Goal: Task Accomplishment & Management: Use online tool/utility

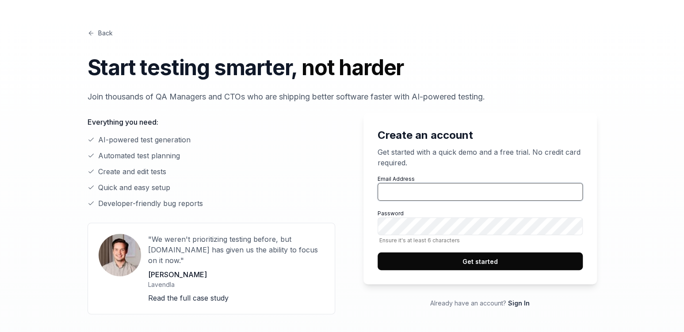
click at [410, 185] on input "Email Address" at bounding box center [480, 192] width 205 height 18
type input "mathijs.claassen@easyflex.nl"
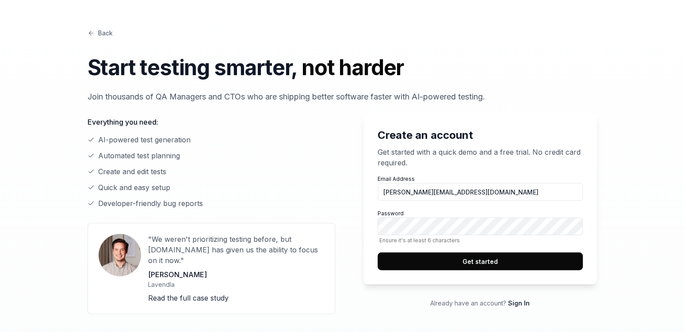
click at [346, 241] on div "Create an account Get started with a quick demo and a free trial. No credit car…" at bounding box center [342, 209] width 509 height 212
click at [447, 260] on button "Get started" at bounding box center [480, 261] width 205 height 18
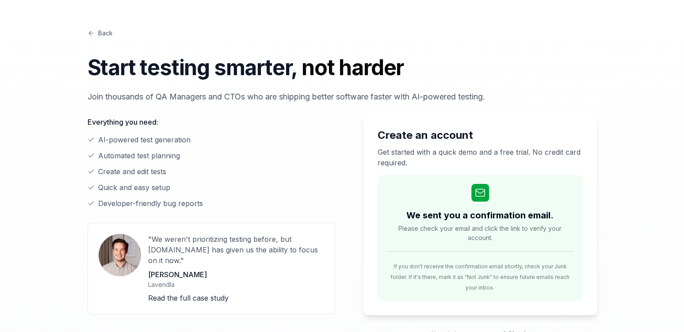
click at [92, 34] on icon at bounding box center [91, 33] width 7 height 7
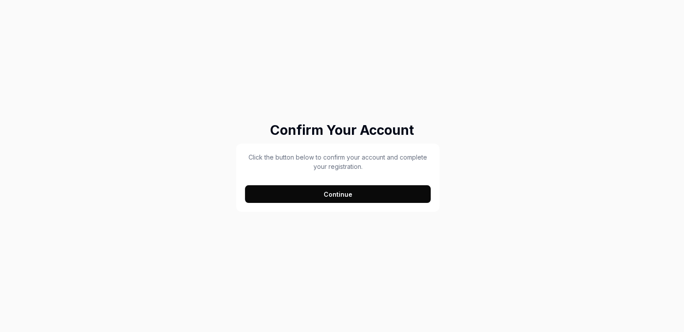
click at [344, 192] on button "Continue" at bounding box center [338, 194] width 186 height 18
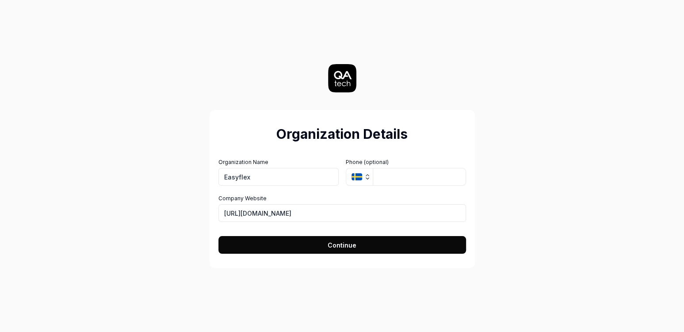
type input "Easyflex"
click at [313, 246] on button "Continue" at bounding box center [342, 245] width 248 height 18
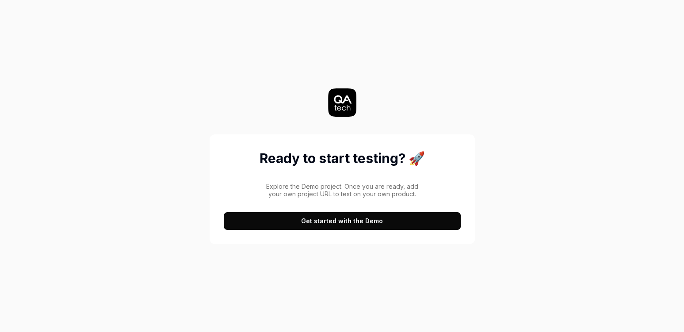
click at [341, 224] on button "Get started with the Demo" at bounding box center [342, 221] width 237 height 18
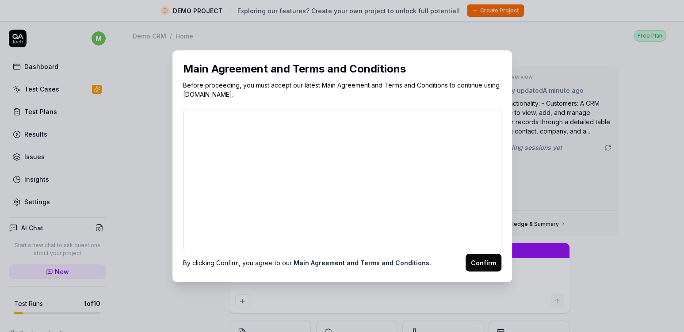
click at [484, 264] on button "Confirm" at bounding box center [484, 263] width 36 height 18
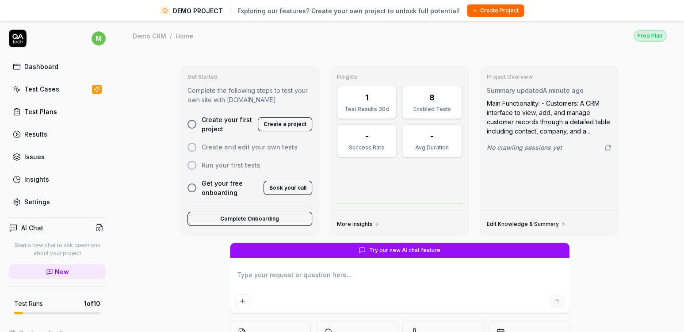
click at [192, 124] on div at bounding box center [191, 124] width 9 height 9
click at [190, 124] on div at bounding box center [191, 124] width 9 height 9
click at [191, 121] on div at bounding box center [191, 124] width 9 height 9
click at [282, 119] on button "Create a project" at bounding box center [285, 124] width 54 height 14
click at [57, 272] on span "New" at bounding box center [62, 271] width 14 height 9
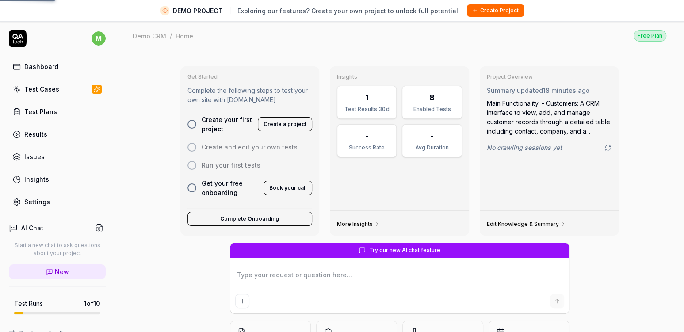
type textarea "*"
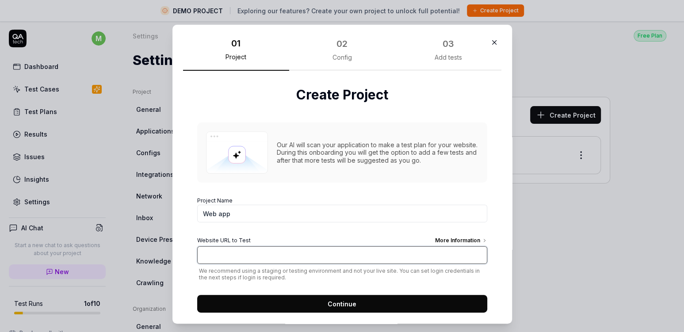
click at [258, 253] on input "Website URL to Test More Information" at bounding box center [342, 255] width 290 height 18
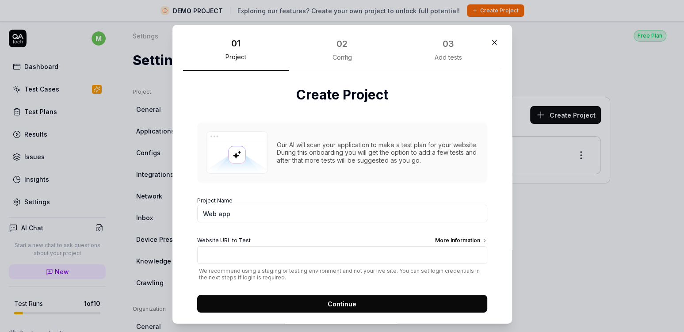
click at [437, 243] on div "More Information" at bounding box center [461, 242] width 52 height 10
click at [437, 246] on input "Website URL to Test More Information" at bounding box center [342, 255] width 290 height 18
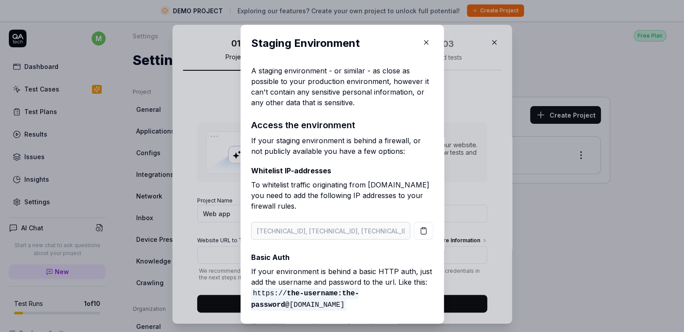
click at [289, 283] on p "If your environment is behind a basic HTTP auth, just add the username and pass…" at bounding box center [342, 288] width 182 height 44
click at [426, 47] on button "button" at bounding box center [426, 42] width 14 height 14
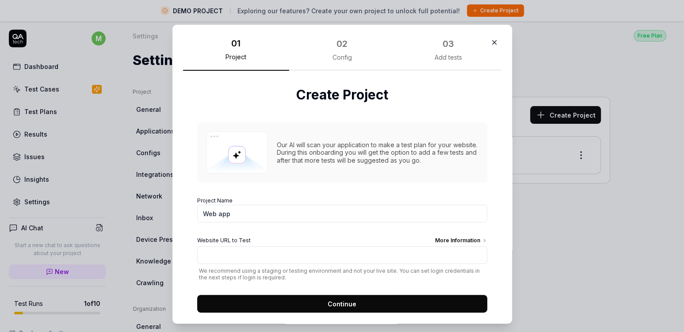
click at [493, 44] on icon "button" at bounding box center [494, 42] width 8 height 8
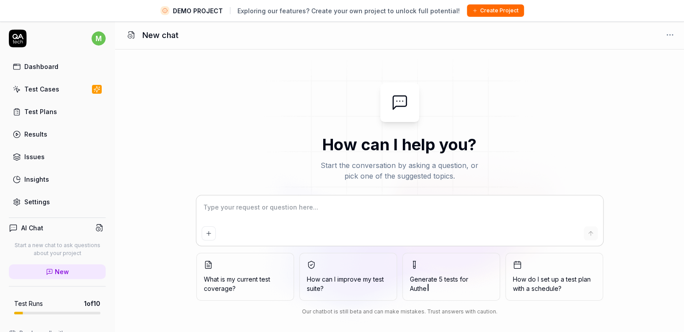
type textarea "*"
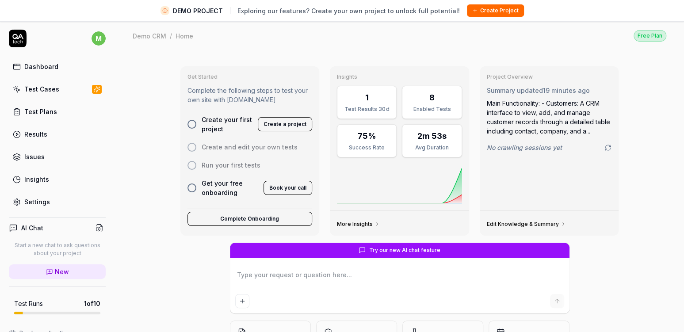
type textarea "*"
